Goal: Download file/media

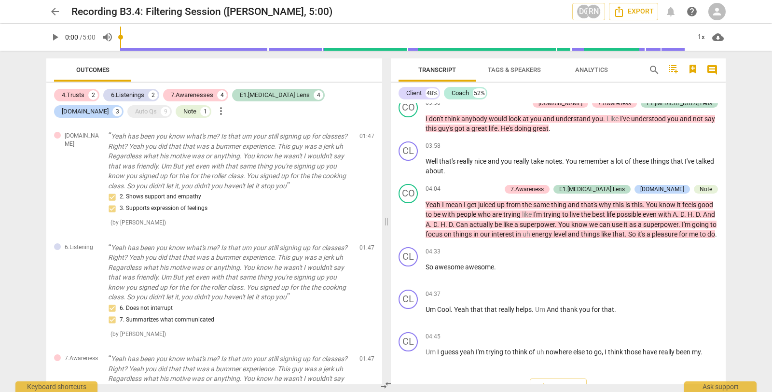
scroll to position [604, 0]
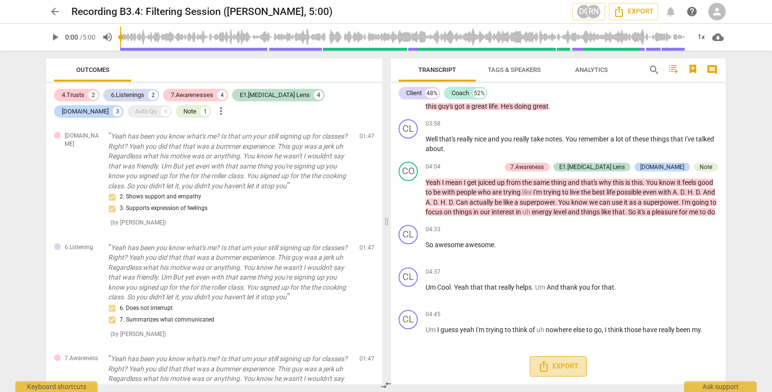
click at [543, 365] on icon "Export" at bounding box center [544, 366] width 12 height 12
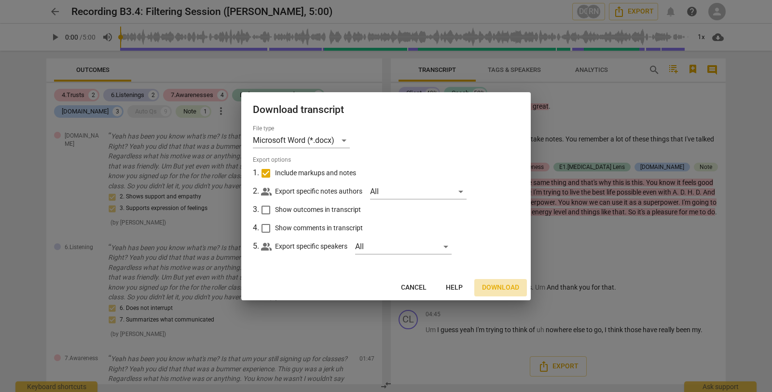
click at [487, 287] on span "Download" at bounding box center [500, 288] width 37 height 10
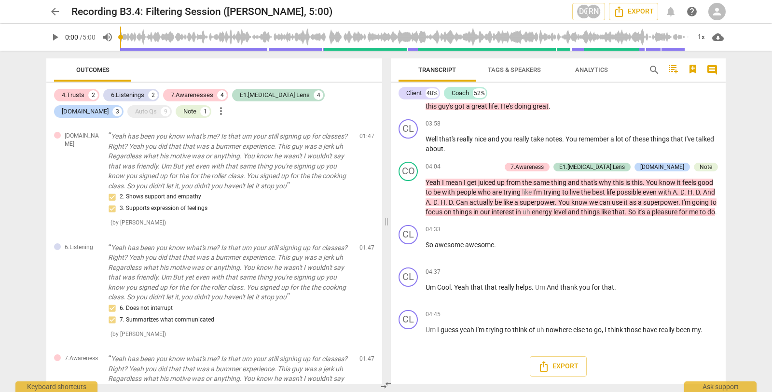
click at [55, 40] on span "play_arrow" at bounding box center [55, 37] width 12 height 12
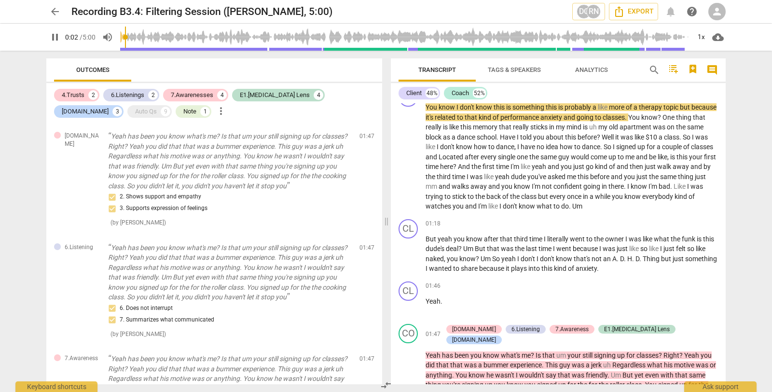
type input "3"
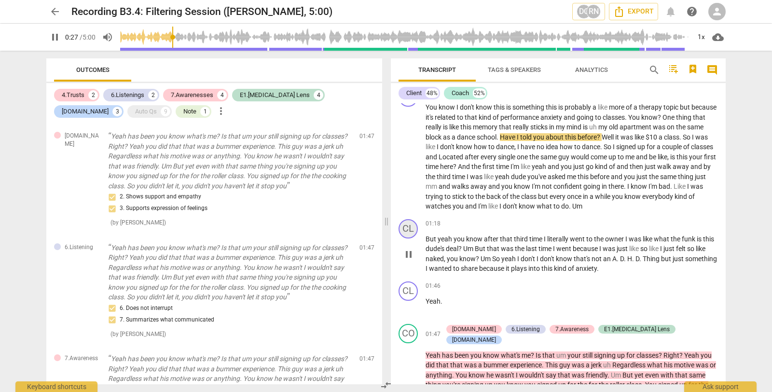
click at [404, 228] on div "CL" at bounding box center [407, 228] width 19 height 19
click at [408, 257] on span "pause" at bounding box center [409, 254] width 12 height 12
click at [408, 257] on span "play_arrow" at bounding box center [409, 254] width 12 height 12
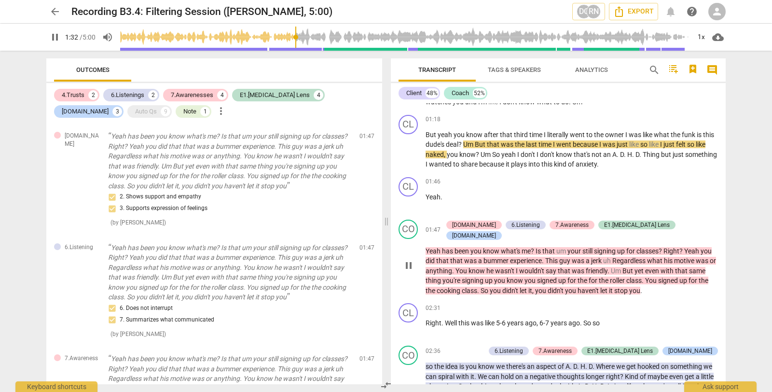
scroll to position [195, 0]
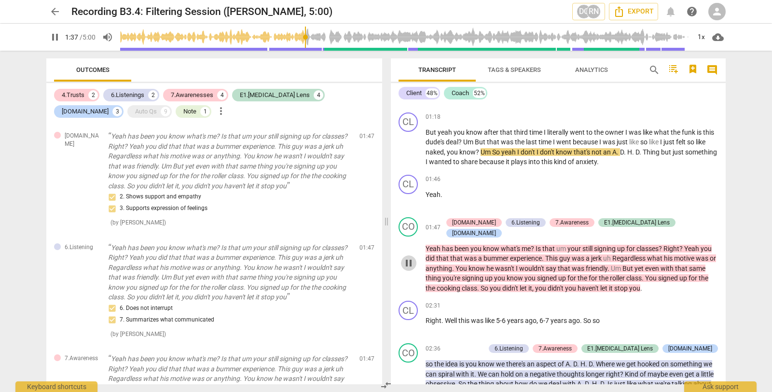
click at [410, 257] on span "pause" at bounding box center [409, 263] width 12 height 12
click at [410, 258] on span "play_arrow" at bounding box center [409, 263] width 12 height 12
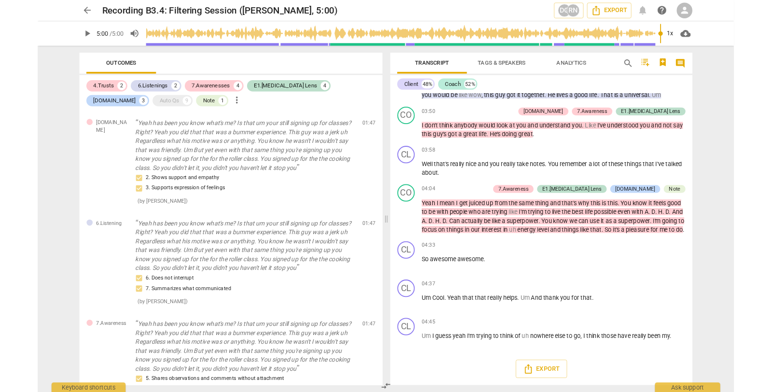
scroll to position [604, 0]
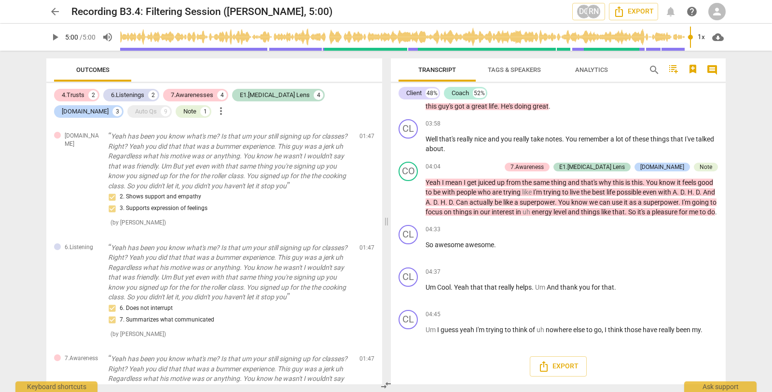
type input "300"
